Goal: Transaction & Acquisition: Purchase product/service

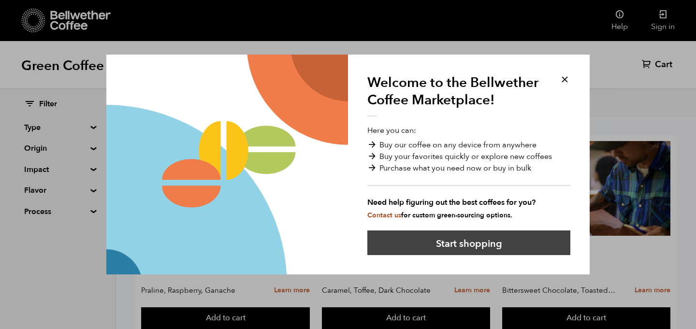
click at [510, 238] on button "Start shopping" at bounding box center [468, 243] width 203 height 25
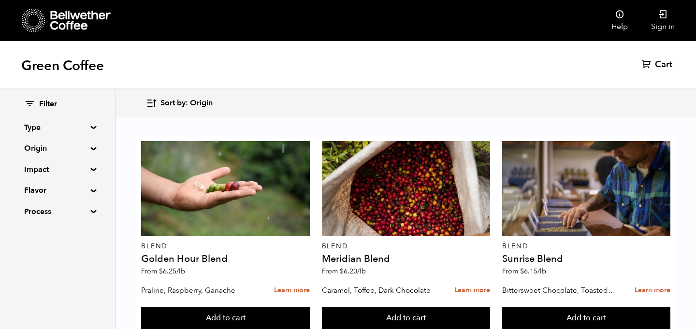
click at [88, 125] on summary "Type" at bounding box center [57, 128] width 67 height 12
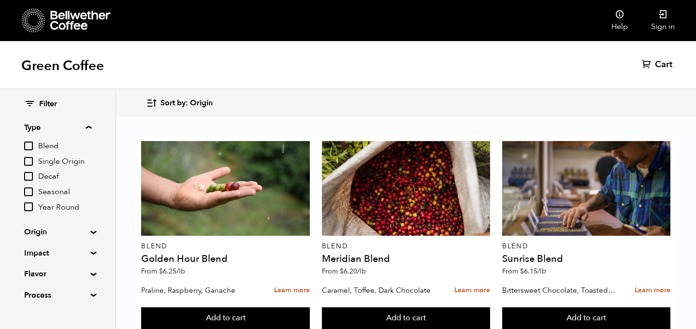
click at [26, 163] on input "Single Origin" at bounding box center [28, 161] width 9 height 9
checkbox input "true"
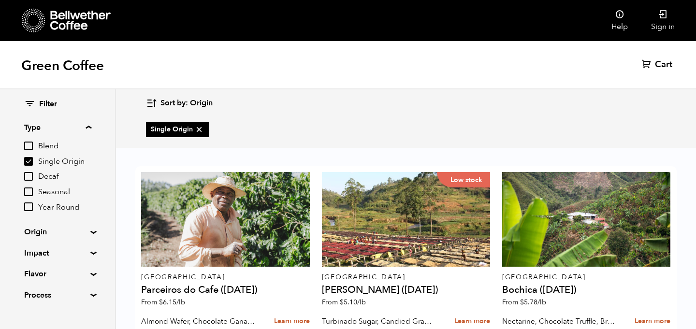
click at [90, 125] on summary "Type" at bounding box center [57, 128] width 67 height 12
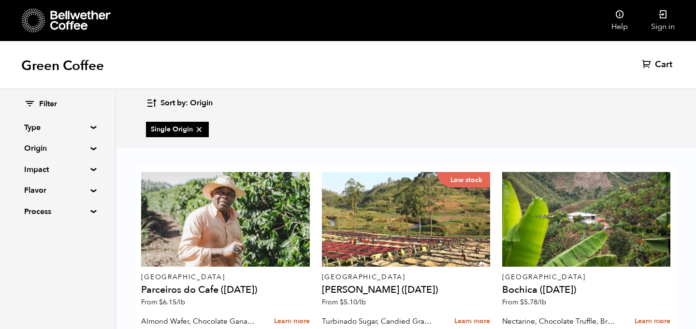
click at [86, 149] on summary "Origin" at bounding box center [57, 149] width 67 height 12
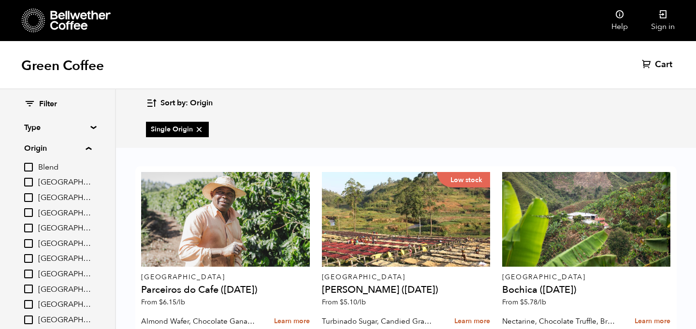
click at [86, 149] on summary "Origin" at bounding box center [57, 149] width 67 height 12
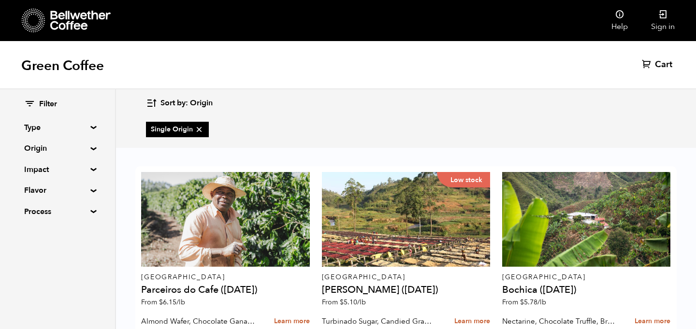
click at [85, 173] on summary "Impact" at bounding box center [57, 170] width 67 height 12
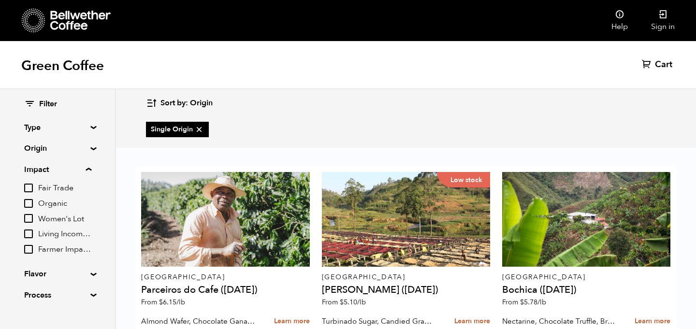
click at [85, 173] on summary "Impact" at bounding box center [57, 170] width 67 height 12
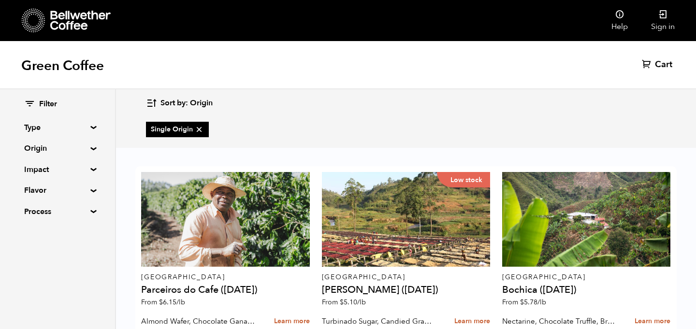
click at [85, 173] on summary "Impact" at bounding box center [57, 170] width 67 height 12
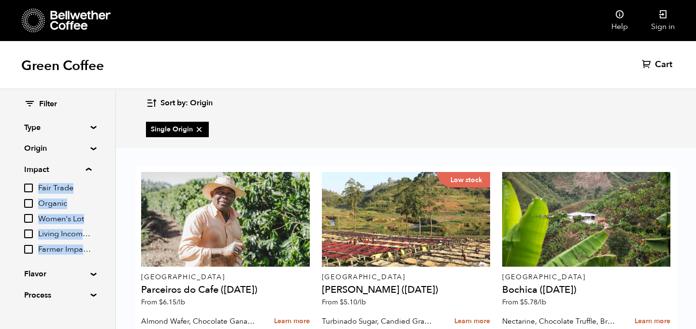
click at [30, 192] on input "Fair Trade" at bounding box center [28, 188] width 9 height 9
checkbox input "true"
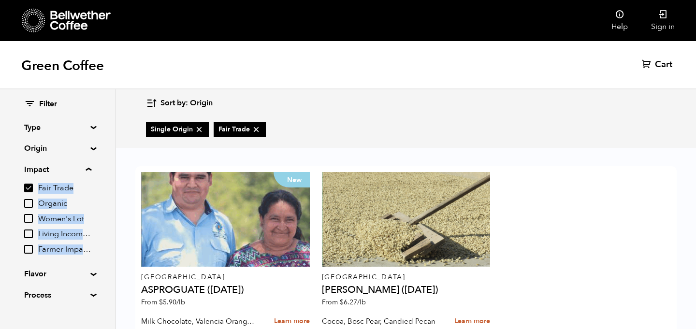
click at [28, 205] on input "Organic" at bounding box center [28, 203] width 9 height 9
checkbox input "true"
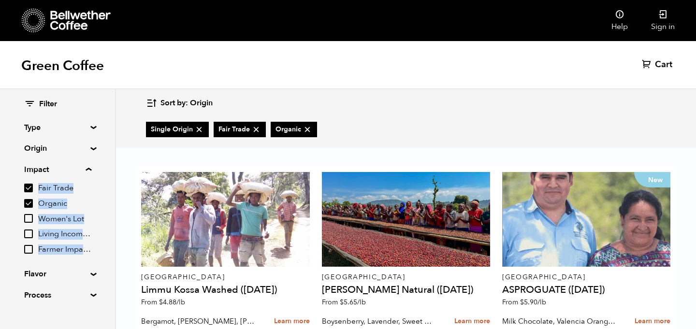
click at [80, 170] on summary "Impact" at bounding box center [57, 170] width 67 height 12
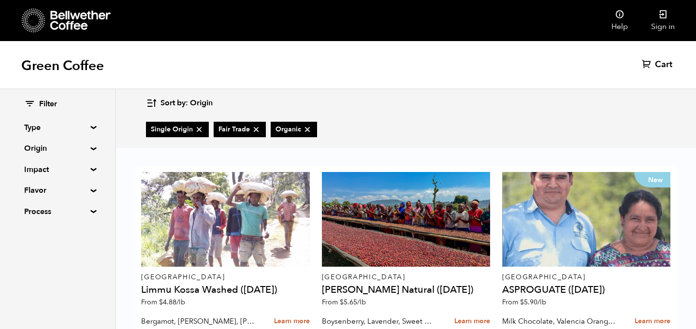
click at [83, 193] on summary "Flavor" at bounding box center [57, 191] width 67 height 12
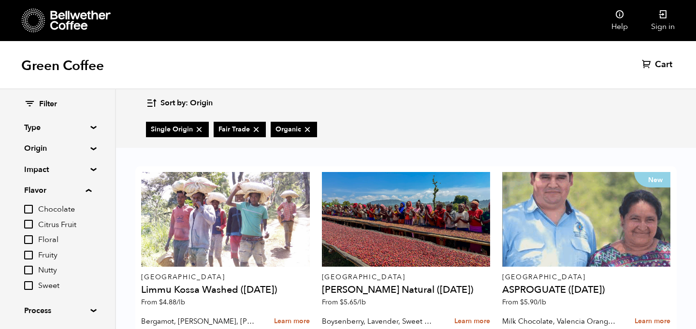
click at [83, 193] on summary "Flavor" at bounding box center [57, 191] width 67 height 12
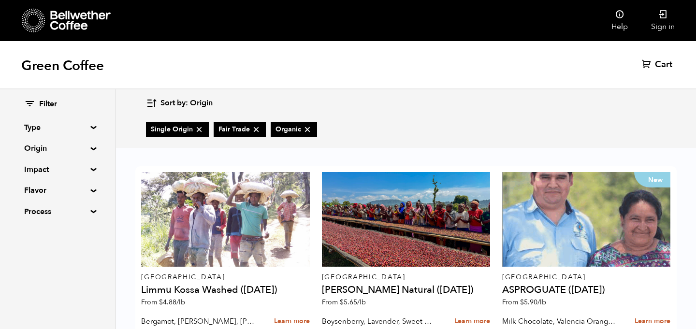
click at [86, 212] on summary "Process" at bounding box center [57, 212] width 67 height 12
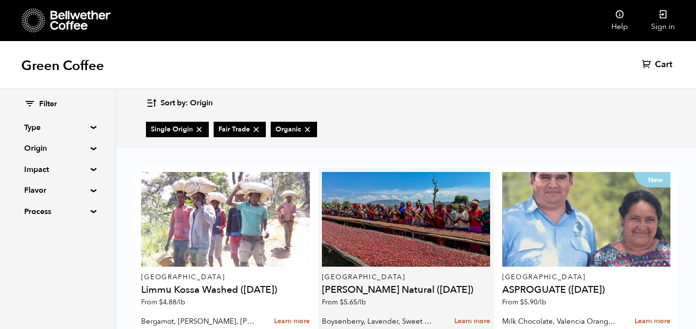
scroll to position [262, 0]
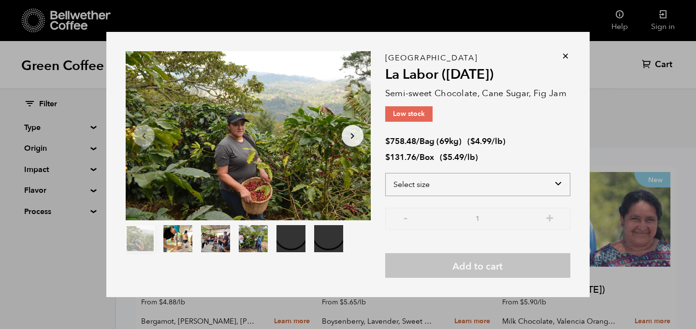
click at [430, 184] on select "Select size Bag (69kg) (152 lbs) Box (24 lbs)" at bounding box center [477, 184] width 185 height 23
select select "box"
click at [385, 173] on select "Select size Bag (69kg) (152 lbs) Box (24 lbs)" at bounding box center [477, 184] width 185 height 23
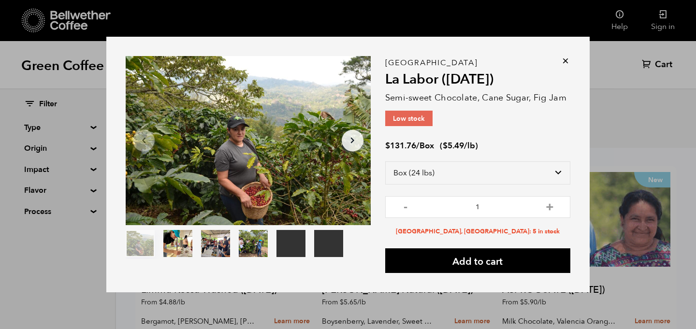
click at [350, 139] on icon "Arrow Right" at bounding box center [353, 141] width 12 height 12
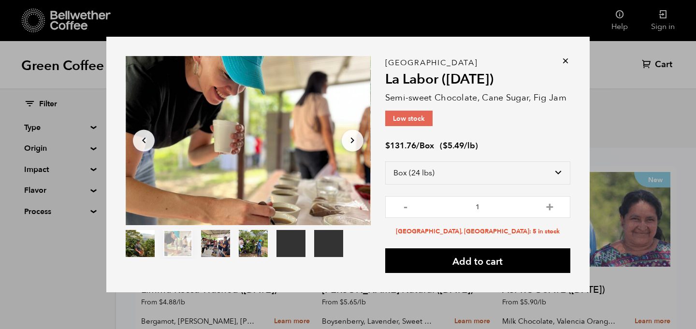
click at [350, 139] on icon "Arrow Right" at bounding box center [353, 141] width 12 height 12
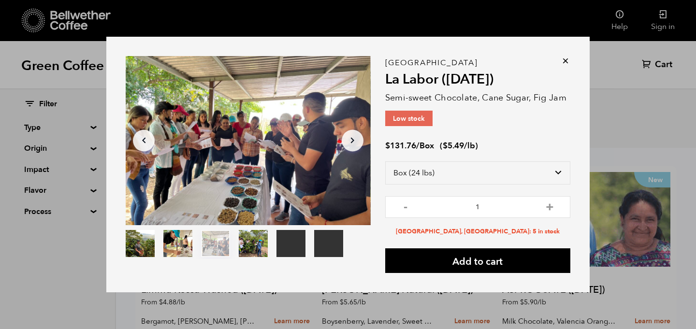
click at [350, 139] on icon "Arrow Right" at bounding box center [353, 141] width 12 height 12
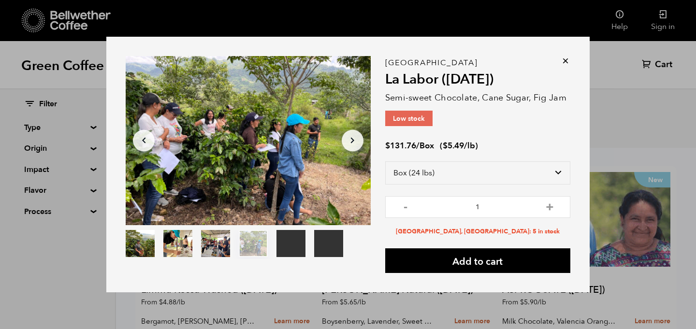
click at [350, 139] on icon "Arrow Right" at bounding box center [353, 141] width 12 height 12
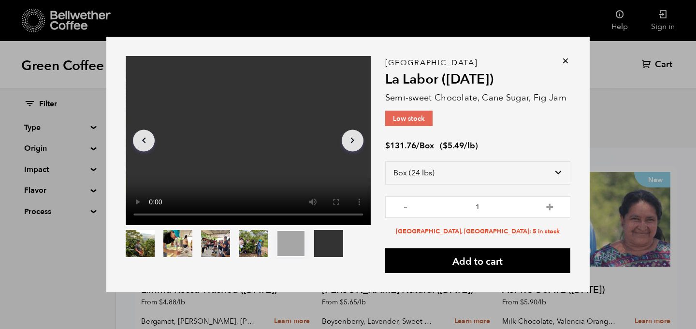
click at [350, 139] on icon "Arrow Right" at bounding box center [353, 141] width 12 height 12
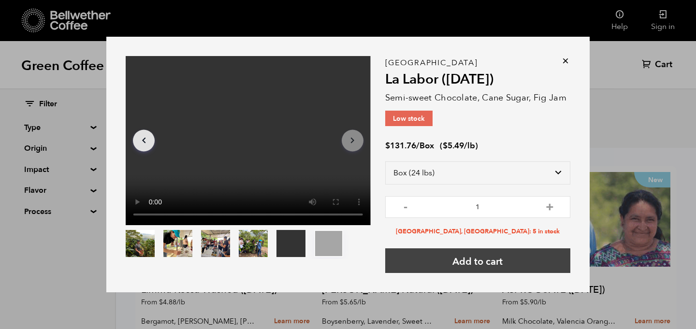
click at [511, 264] on button "Add to cart" at bounding box center [477, 260] width 185 height 25
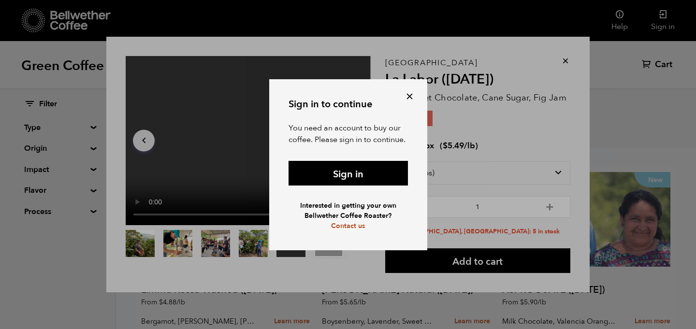
click at [414, 94] on button at bounding box center [409, 96] width 11 height 11
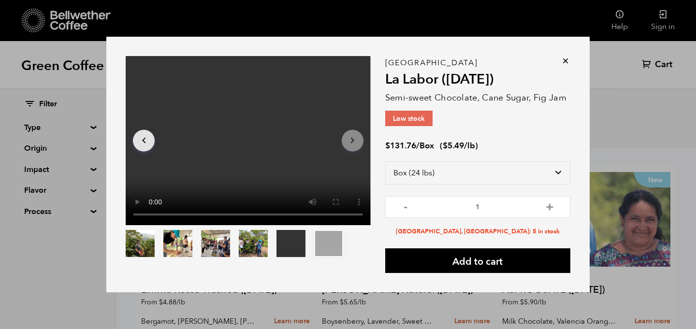
click at [565, 61] on icon at bounding box center [566, 61] width 10 height 10
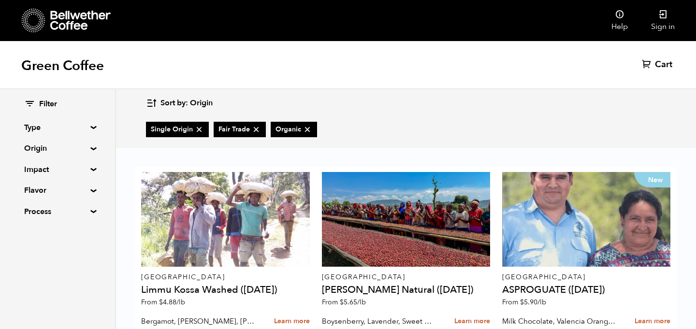
click at [66, 18] on icon at bounding box center [80, 20] width 60 height 19
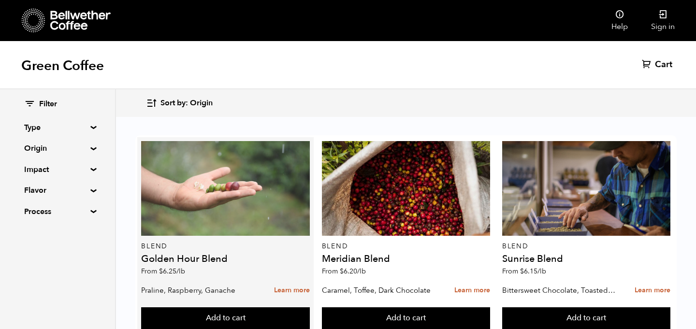
scroll to position [470, 0]
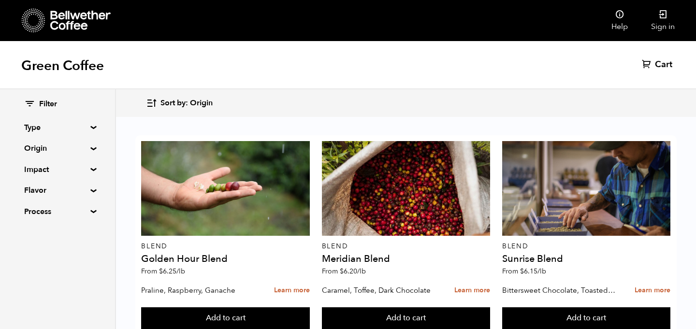
click at [219, 307] on button "Add to cart" at bounding box center [225, 318] width 168 height 22
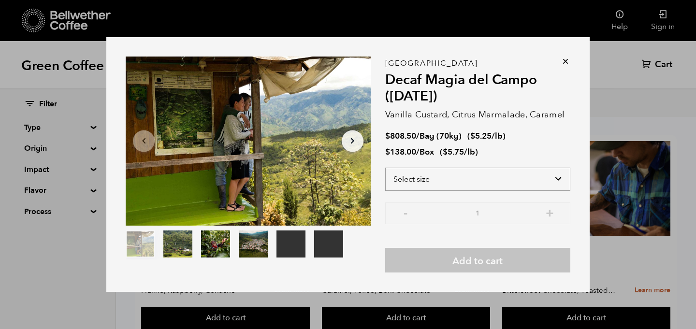
click at [454, 181] on select "Select size Bag (70kg) (154 lbs) Box (24 lbs)" at bounding box center [477, 179] width 185 height 23
click at [490, 177] on select "Select size Bag (70kg) (154 lbs) Box (24 lbs)" at bounding box center [477, 179] width 185 height 23
select select "box"
click at [385, 168] on select "Select size Bag (70kg) (154 lbs) Box (24 lbs)" at bounding box center [477, 179] width 185 height 23
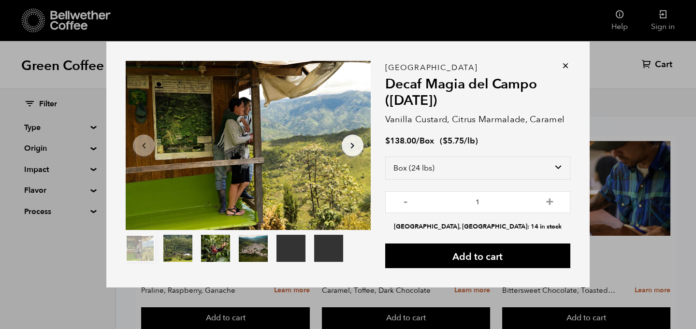
click at [349, 146] on icon "Arrow Right" at bounding box center [353, 146] width 12 height 12
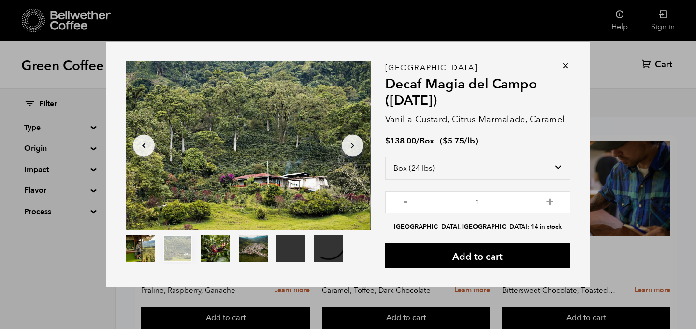
click at [349, 146] on icon "Arrow Right" at bounding box center [353, 146] width 12 height 12
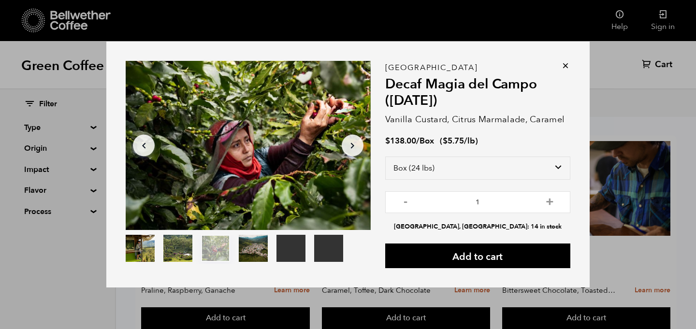
click at [349, 146] on icon "Arrow Right" at bounding box center [353, 146] width 12 height 12
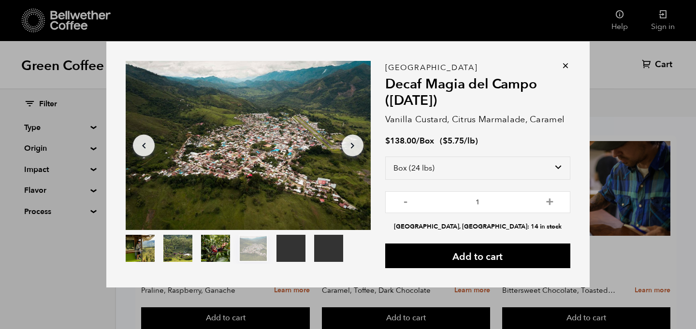
click at [349, 146] on icon "Arrow Right" at bounding box center [353, 146] width 12 height 12
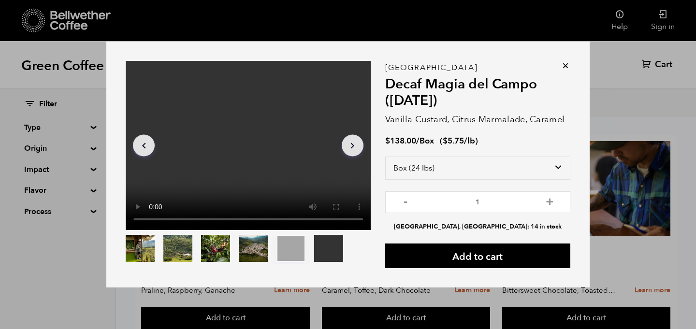
click at [349, 146] on icon "Arrow Right" at bounding box center [353, 146] width 12 height 12
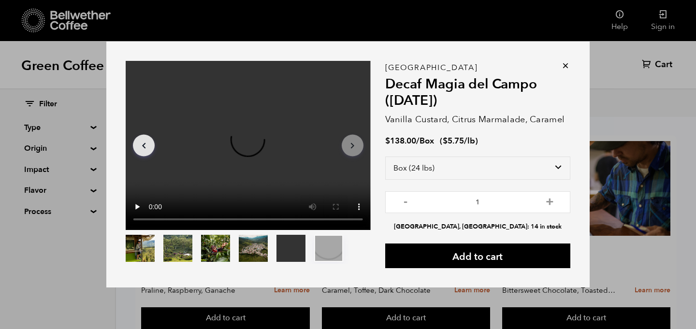
click at [349, 146] on icon "Arrow Right" at bounding box center [353, 146] width 12 height 12
click at [564, 64] on icon at bounding box center [566, 66] width 10 height 10
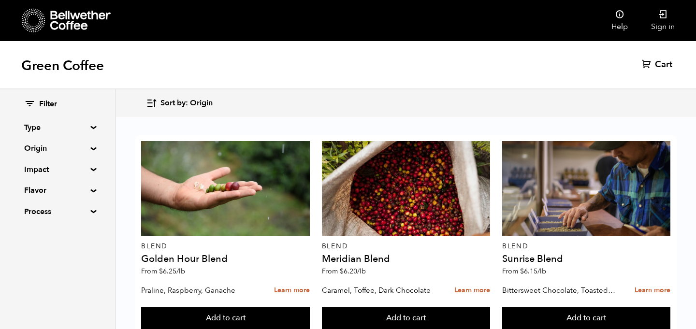
click at [82, 9] on div at bounding box center [66, 20] width 89 height 25
